Goal: Check status: Check status

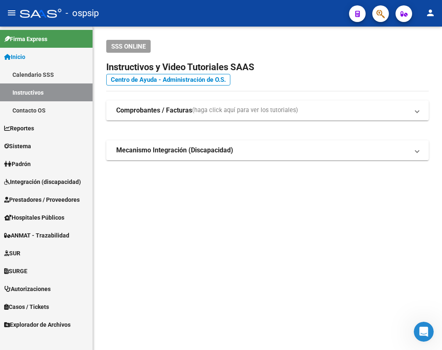
click at [33, 291] on span "Autorizaciones" at bounding box center [27, 289] width 47 height 9
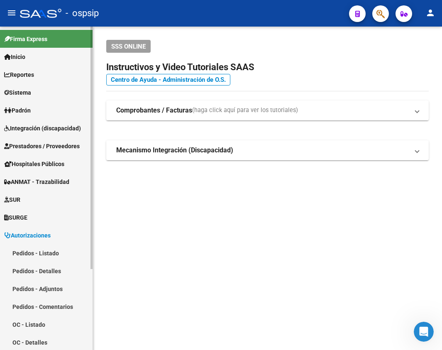
drag, startPoint x: 37, startPoint y: 246, endPoint x: 35, endPoint y: 254, distance: 8.6
click at [37, 247] on link "Pedidos - Listado" at bounding box center [46, 253] width 93 height 18
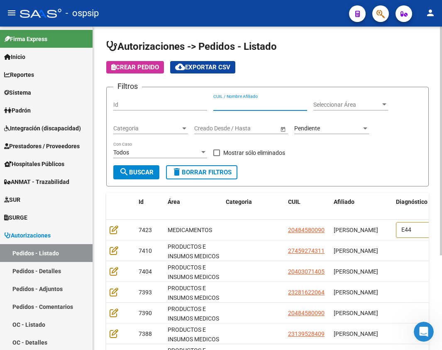
paste input "20141126041"
type input "20141126041"
click at [120, 169] on mat-icon "search" at bounding box center [124, 172] width 10 height 10
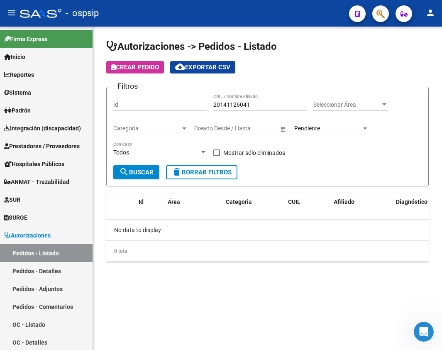
click at [162, 340] on mat-sidenav-content "Autorizaciones -> Pedidos - Listado Crear Pedido cloud_download Exportar CSV Fi…" at bounding box center [267, 189] width 349 height 324
click at [318, 133] on div "Pendiente Seleccionar Estado" at bounding box center [332, 126] width 75 height 17
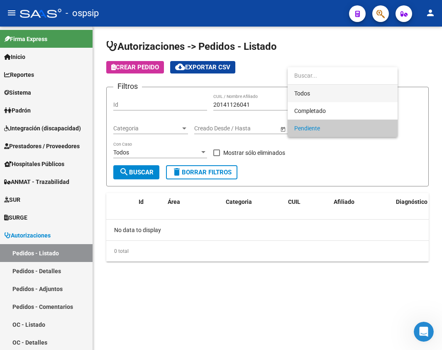
click at [321, 90] on span "Todos" at bounding box center [343, 93] width 97 height 17
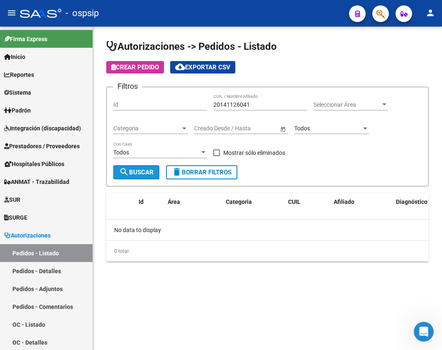
click at [145, 171] on span "search Buscar" at bounding box center [136, 172] width 34 height 7
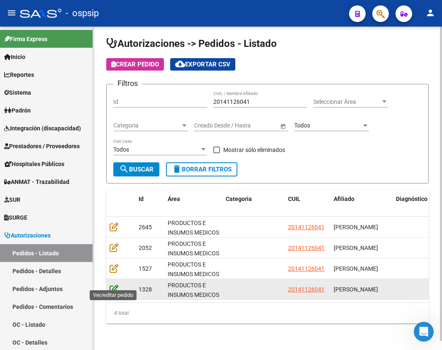
click at [116, 285] on icon at bounding box center [114, 289] width 9 height 9
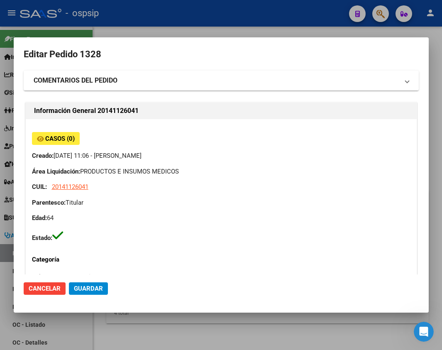
type input "[GEOGRAPHIC_DATA], EL TALAR, RICHIERI 2891"
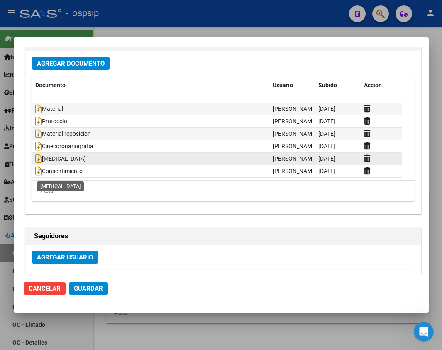
scroll to position [582, 0]
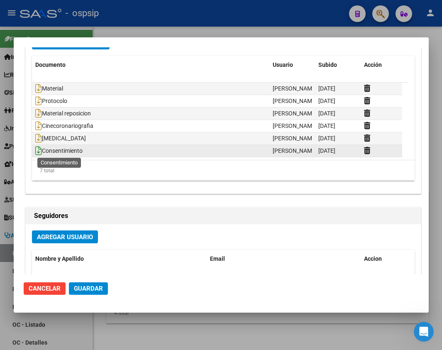
click at [39, 150] on icon at bounding box center [38, 150] width 7 height 9
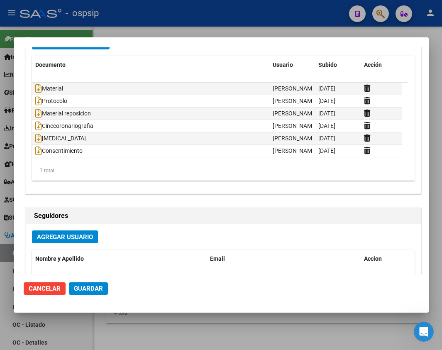
scroll to position [0, 0]
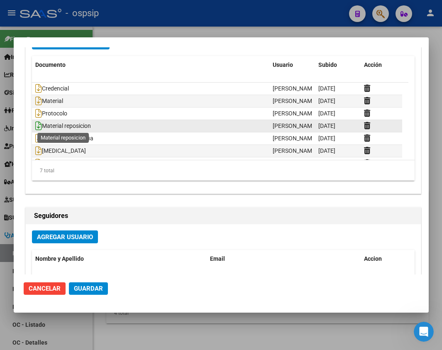
click at [37, 123] on icon at bounding box center [38, 125] width 7 height 9
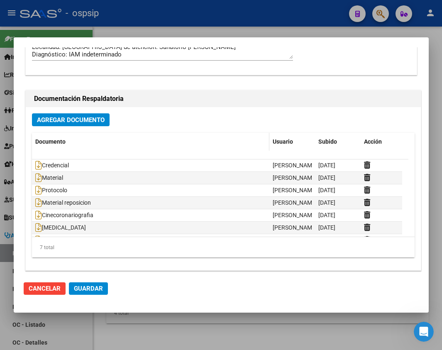
scroll to position [499, 0]
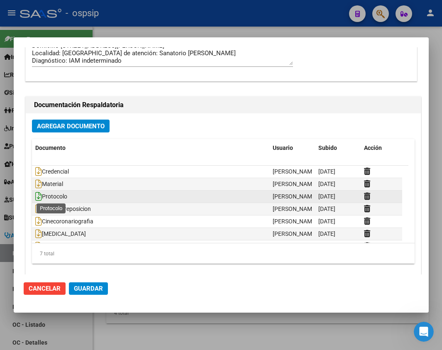
click at [38, 196] on icon at bounding box center [38, 196] width 7 height 9
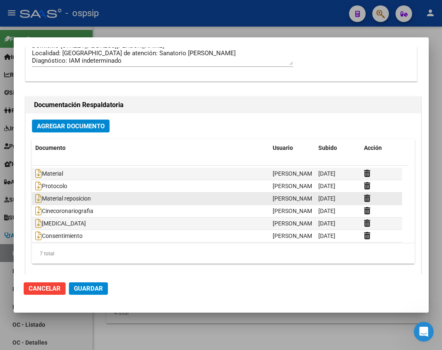
scroll to position [12, 0]
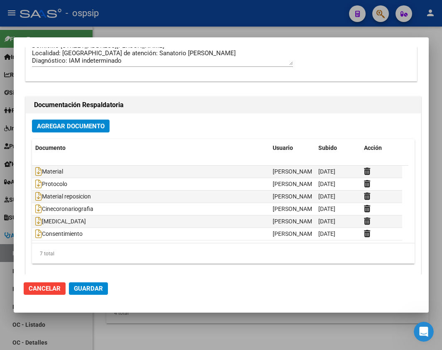
click at [437, 305] on div at bounding box center [221, 175] width 442 height 350
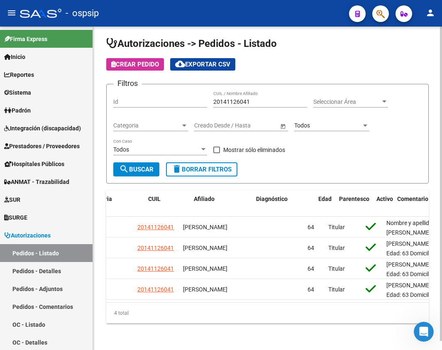
scroll to position [0, 0]
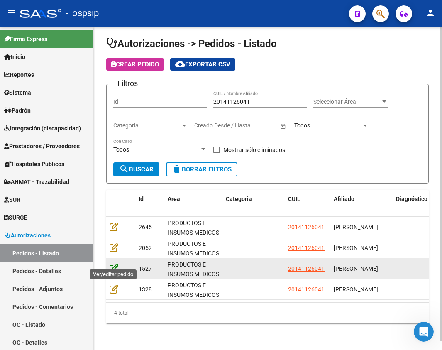
click at [117, 264] on icon at bounding box center [114, 268] width 9 height 9
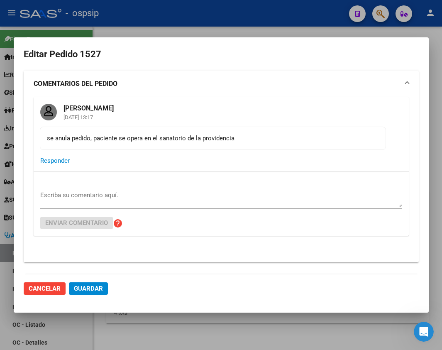
type input "[GEOGRAPHIC_DATA], EL TALAR, RICHIERI 2891"
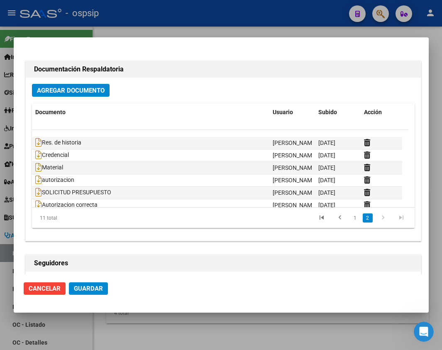
scroll to position [62, 0]
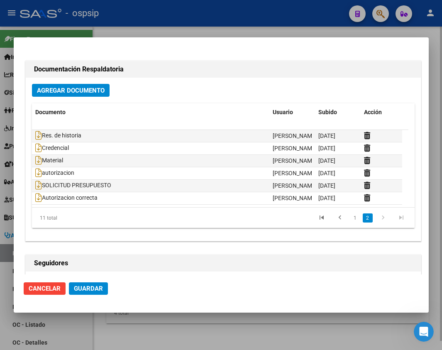
drag, startPoint x: 338, startPoint y: 329, endPoint x: 334, endPoint y: 329, distance: 4.2
click at [337, 329] on div at bounding box center [221, 175] width 442 height 350
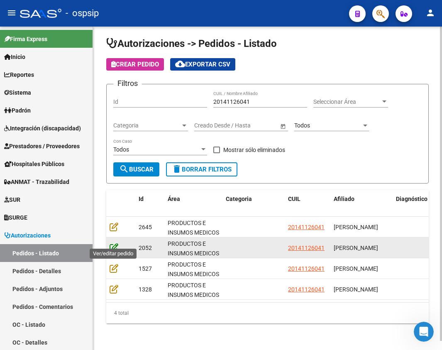
click at [117, 243] on icon at bounding box center [114, 247] width 9 height 9
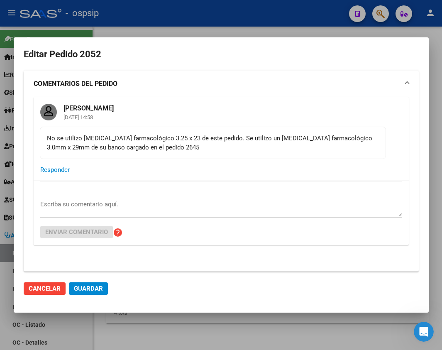
type input "[GEOGRAPHIC_DATA], EL TALAR, RICHIERI 2891"
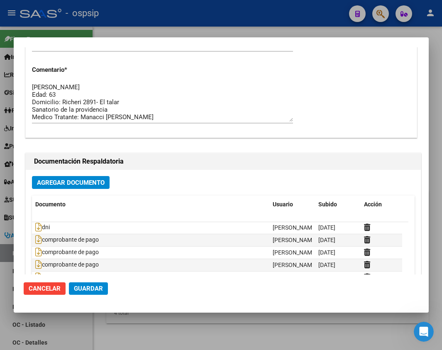
scroll to position [0, 0]
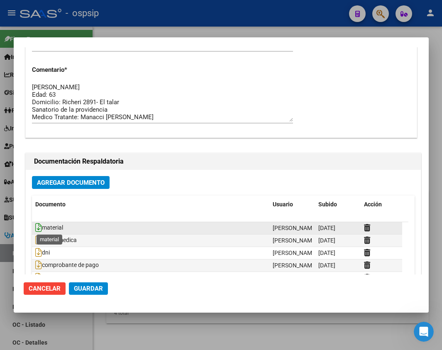
click at [40, 227] on icon at bounding box center [38, 227] width 7 height 9
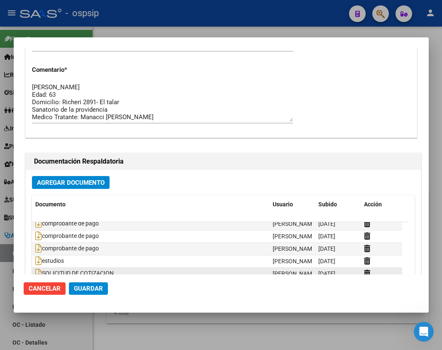
scroll to position [50, 0]
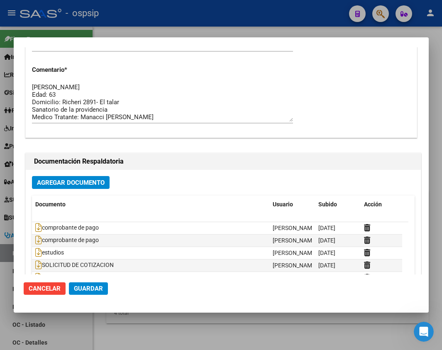
click at [366, 317] on div at bounding box center [221, 175] width 442 height 350
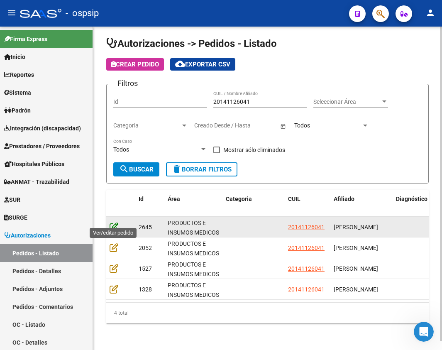
click at [115, 222] on icon at bounding box center [114, 226] width 9 height 9
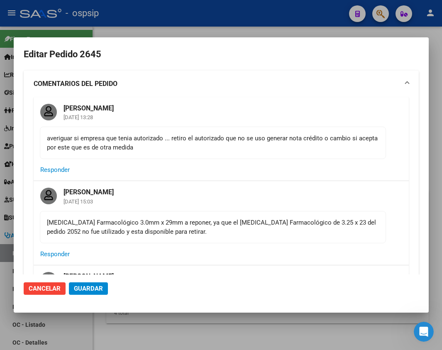
type input "[GEOGRAPHIC_DATA], EL TALAR, RICHIERI 2891"
click at [391, 253] on mat-card-actions "Responder" at bounding box center [222, 254] width 376 height 22
click at [279, 330] on div at bounding box center [221, 175] width 442 height 350
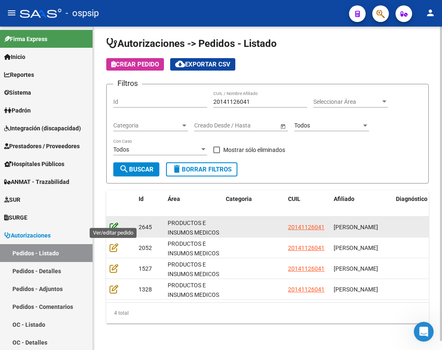
click at [114, 222] on icon at bounding box center [114, 226] width 9 height 9
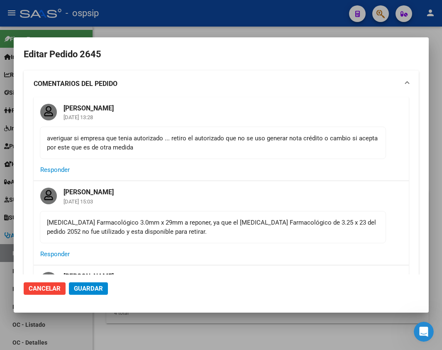
type input "[GEOGRAPHIC_DATA], EL TALAR, RICHIERI 2891"
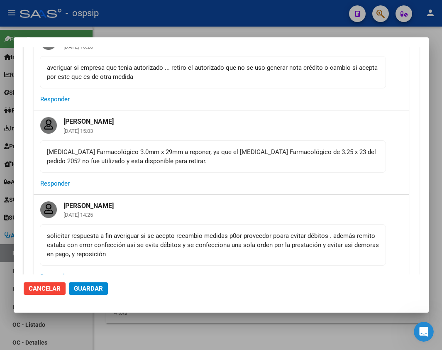
scroll to position [166, 0]
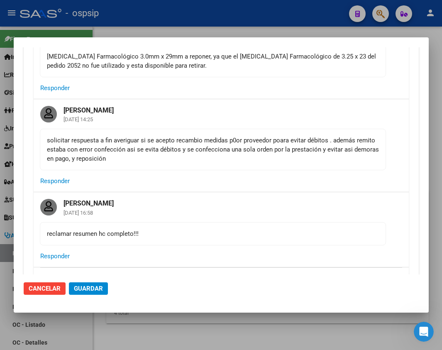
click at [441, 124] on div at bounding box center [221, 175] width 442 height 350
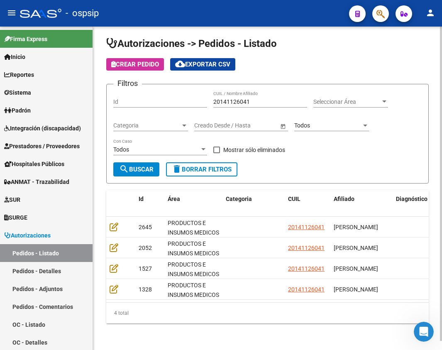
drag, startPoint x: 255, startPoint y: 91, endPoint x: 221, endPoint y: 96, distance: 34.0
click at [220, 93] on div "20141126041 CUIL / Nombre Afiliado" at bounding box center [261, 99] width 94 height 17
drag, startPoint x: 255, startPoint y: 94, endPoint x: 198, endPoint y: 101, distance: 57.7
click at [204, 99] on div "Filtros Id 20141126041 CUIL / Nombre Afiliado Seleccionar Área Seleccionar Área…" at bounding box center [267, 126] width 309 height 71
paste input "3149232109"
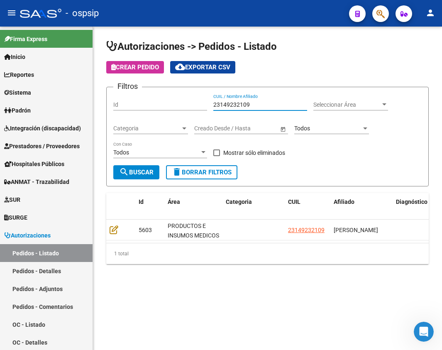
scroll to position [0, 0]
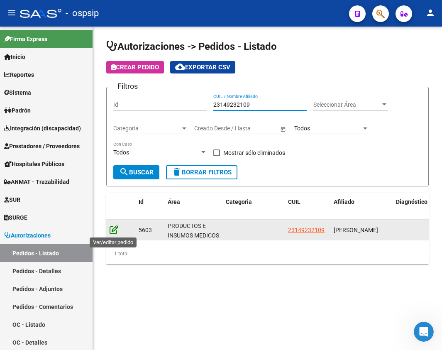
type input "23149232109"
click at [113, 232] on icon at bounding box center [114, 229] width 9 height 9
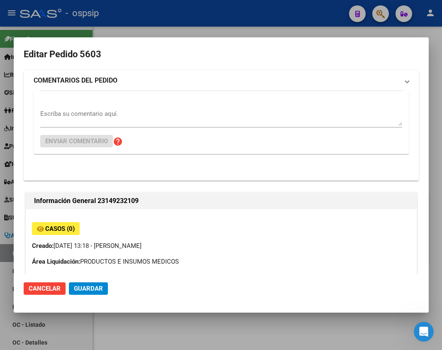
type input "[GEOGRAPHIC_DATA], ENSENADA, [PERSON_NAME] 855"
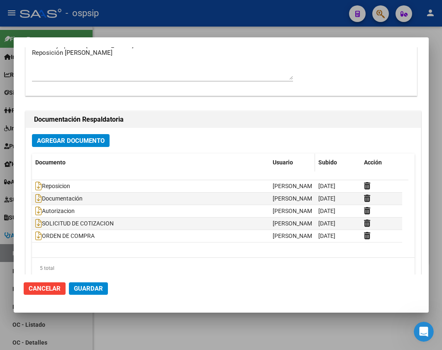
scroll to position [582, 0]
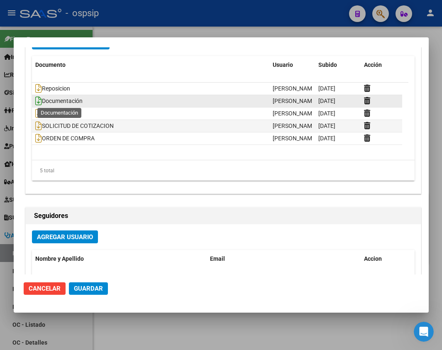
click at [39, 102] on icon at bounding box center [38, 100] width 7 height 9
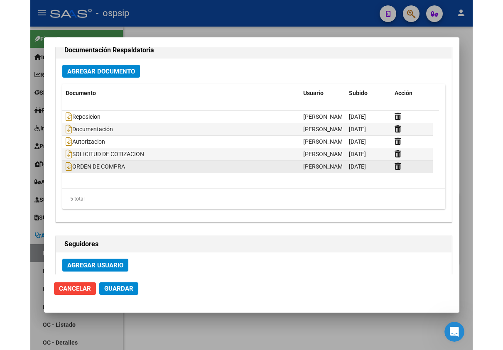
scroll to position [540, 0]
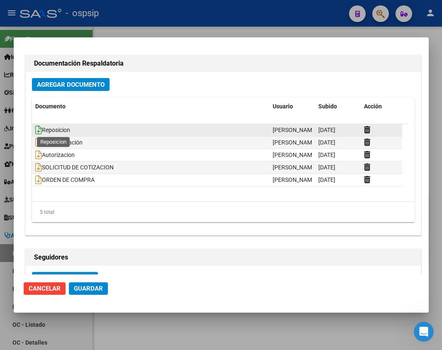
click at [41, 133] on icon at bounding box center [38, 129] width 7 height 9
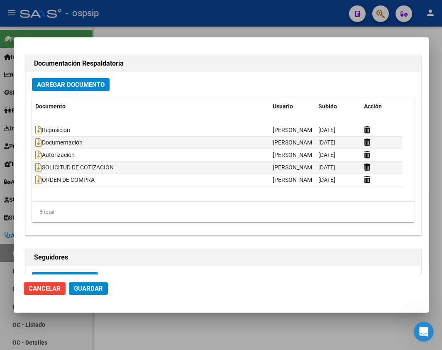
drag, startPoint x: 358, startPoint y: 336, endPoint x: 305, endPoint y: 288, distance: 72.1
click at [358, 336] on div at bounding box center [221, 175] width 442 height 350
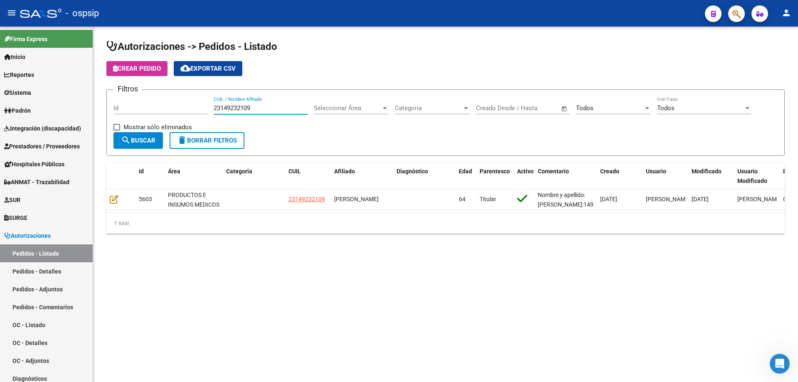
drag, startPoint x: 273, startPoint y: 109, endPoint x: 147, endPoint y: 111, distance: 125.9
click at [170, 111] on div "Filtros Id 23149232109 CUIL / Nombre Afiliado Seleccionar Área Seleccionar Área…" at bounding box center [445, 114] width 664 height 36
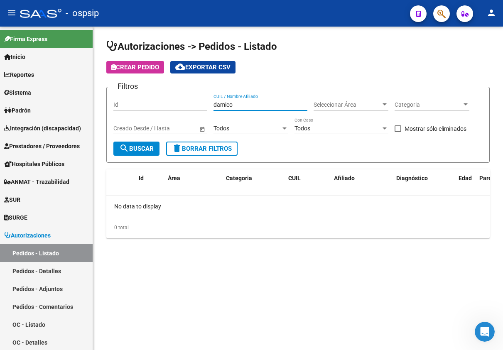
drag, startPoint x: 240, startPoint y: 105, endPoint x: 201, endPoint y: 106, distance: 39.1
click at [201, 106] on div "Filtros Id damico CUIL / Nombre Afiliado Seleccionar Área Seleccionar Área Cate…" at bounding box center [297, 118] width 369 height 48
paste input "27167877163"
type input "27167877163"
click at [132, 149] on span "search Buscar" at bounding box center [136, 148] width 34 height 7
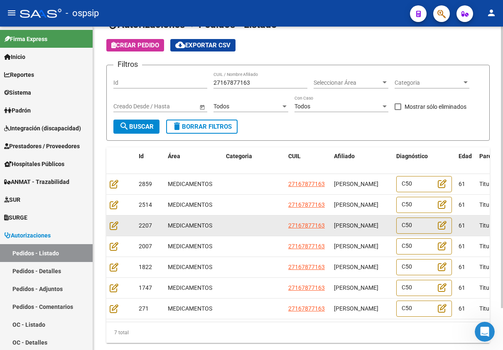
scroll to position [42, 0]
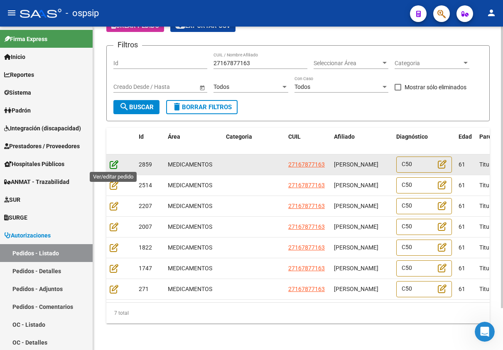
click at [116, 165] on icon at bounding box center [114, 164] width 9 height 9
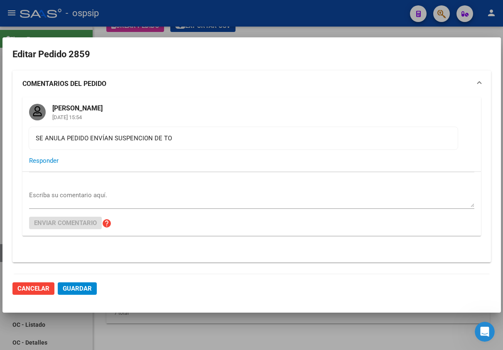
type input "Entre [PERSON_NAME], [GEOGRAPHIC_DATA], [GEOGRAPHIC_DATA] 29"
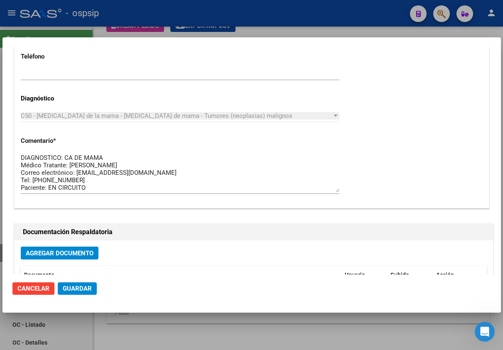
scroll to position [706, 0]
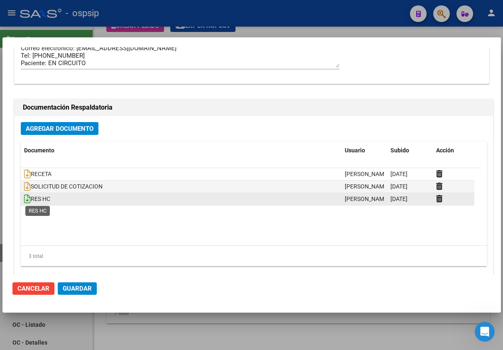
click at [27, 200] on icon at bounding box center [27, 198] width 7 height 9
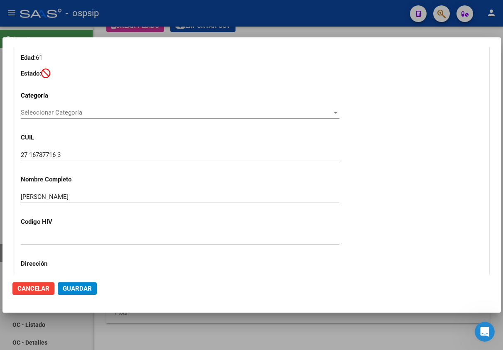
scroll to position [166, 0]
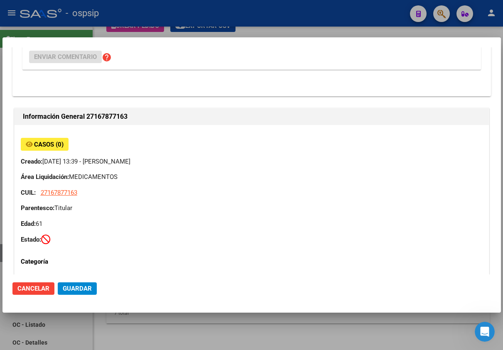
click at [412, 342] on div at bounding box center [251, 175] width 503 height 350
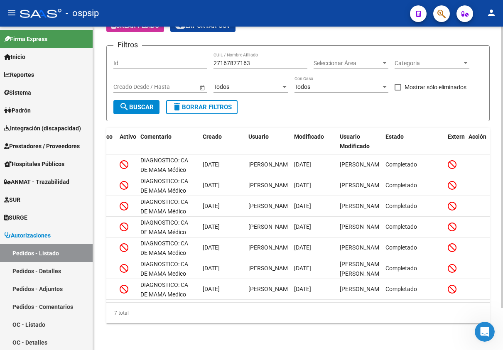
scroll to position [0, 414]
